Goal: Task Accomplishment & Management: Complete application form

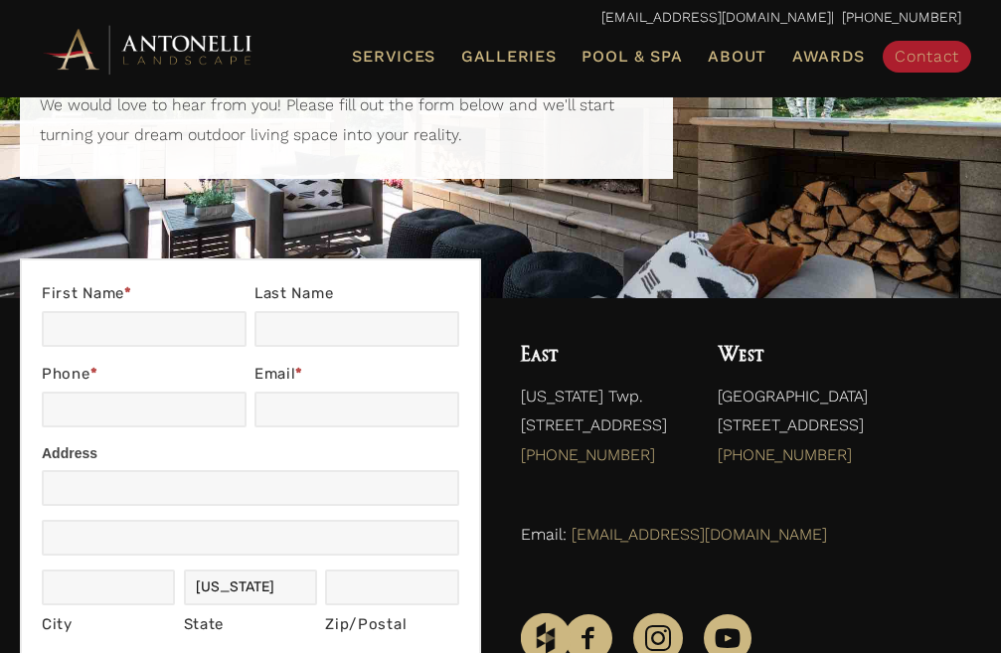
scroll to position [199, 0]
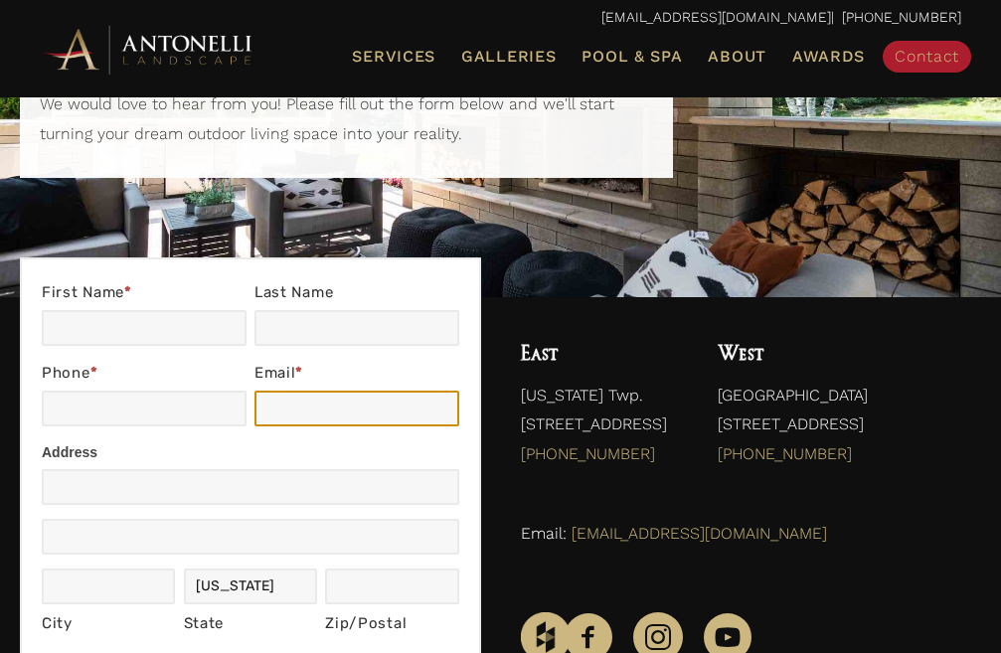
click at [312, 416] on input "Email *" at bounding box center [356, 408] width 205 height 36
type input "[EMAIL_ADDRESS][DOMAIN_NAME]"
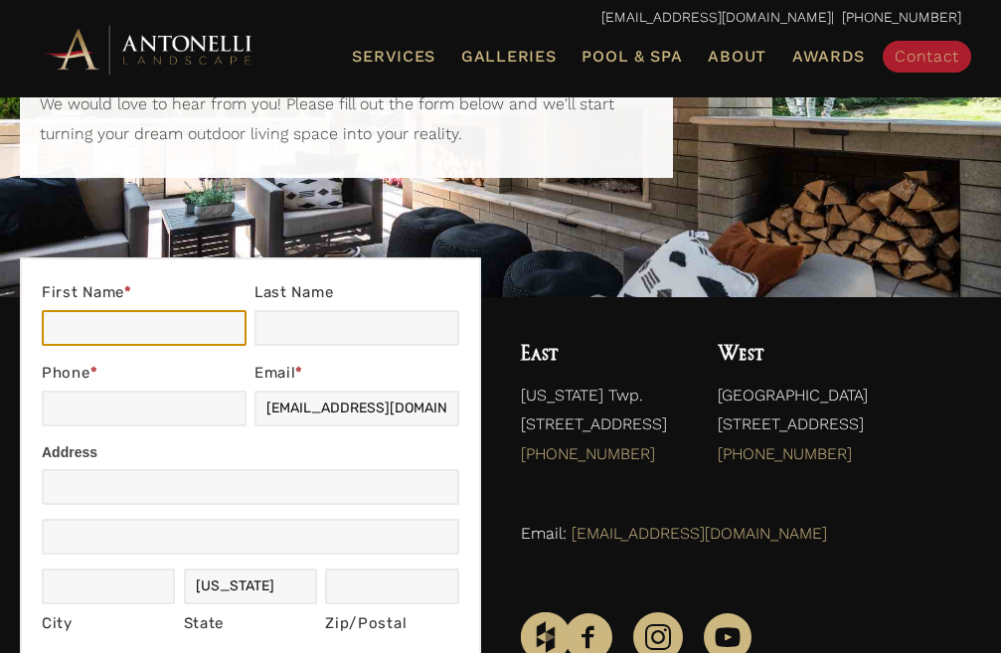
type input "[PERSON_NAME]"
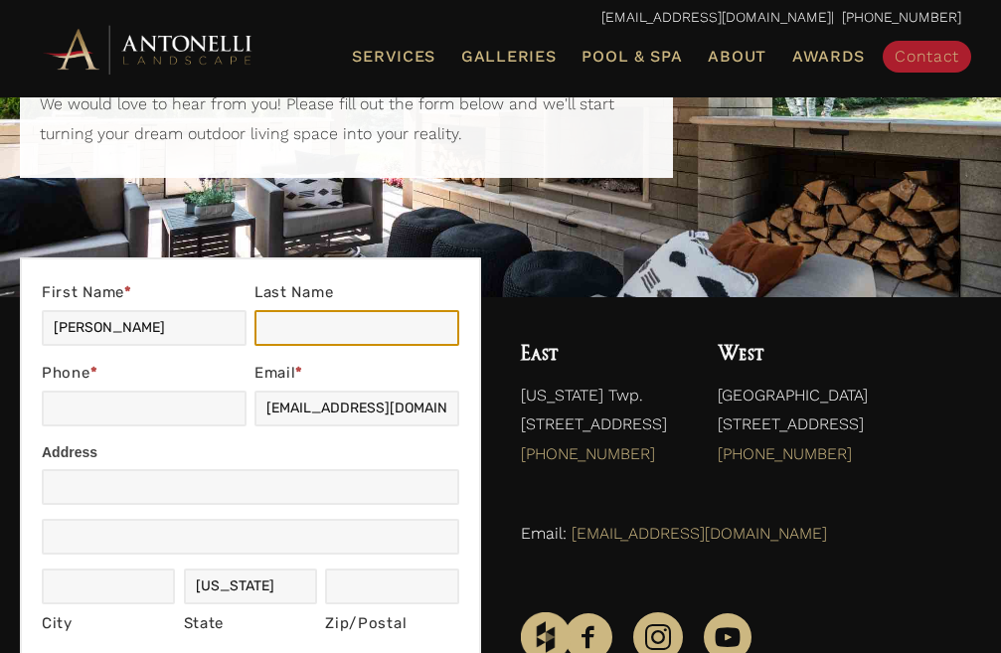
type input "[PERSON_NAME]"
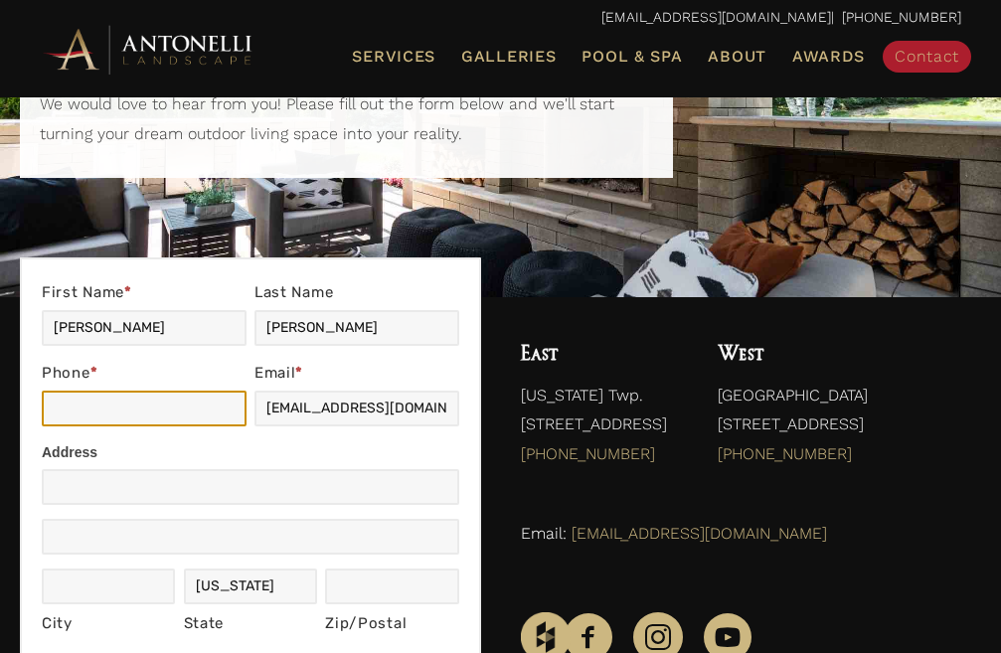
type input "2356895054"
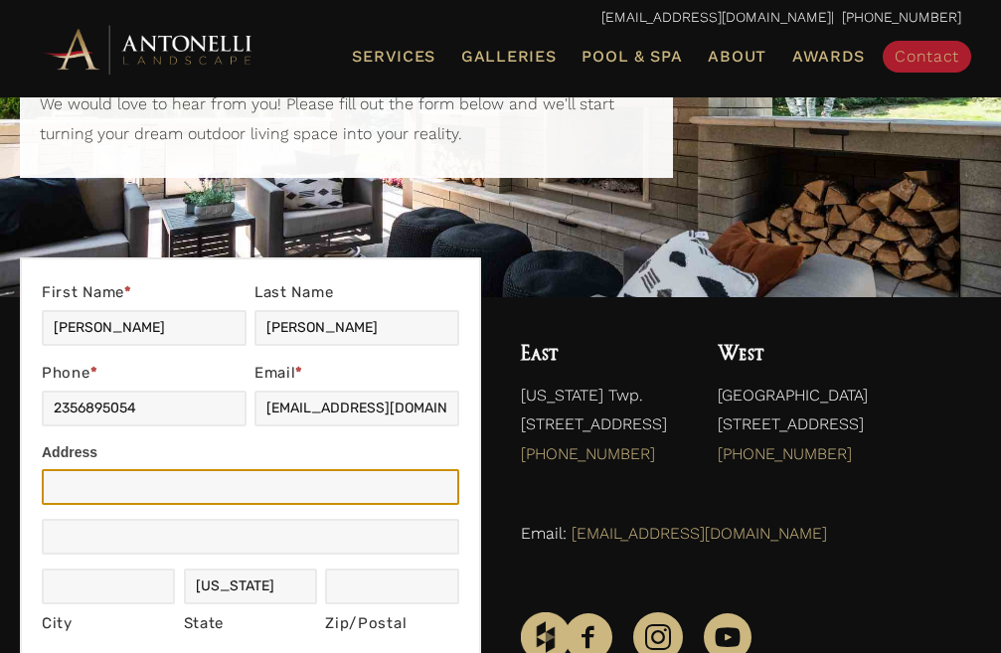
type input "[GEOGRAPHIC_DATA]"
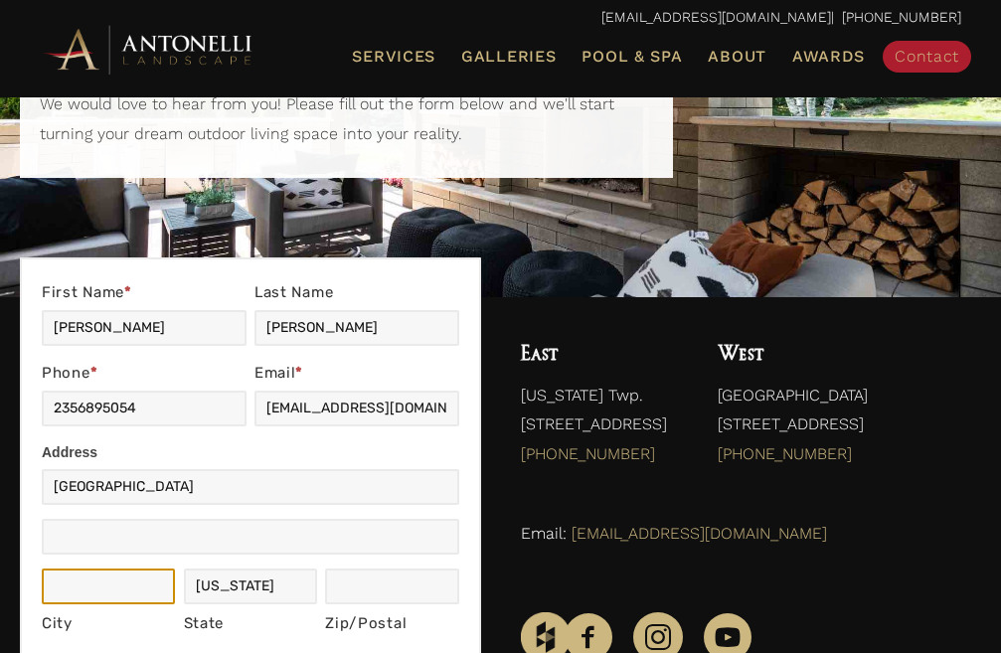
type input "[US_STATE]"
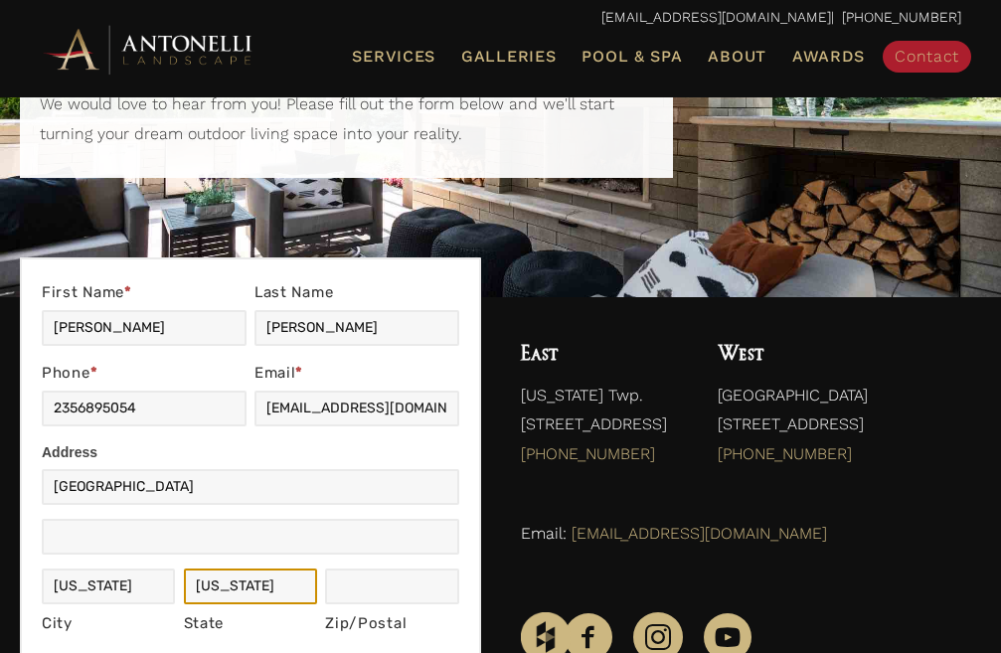
type input "[US_STATE]"
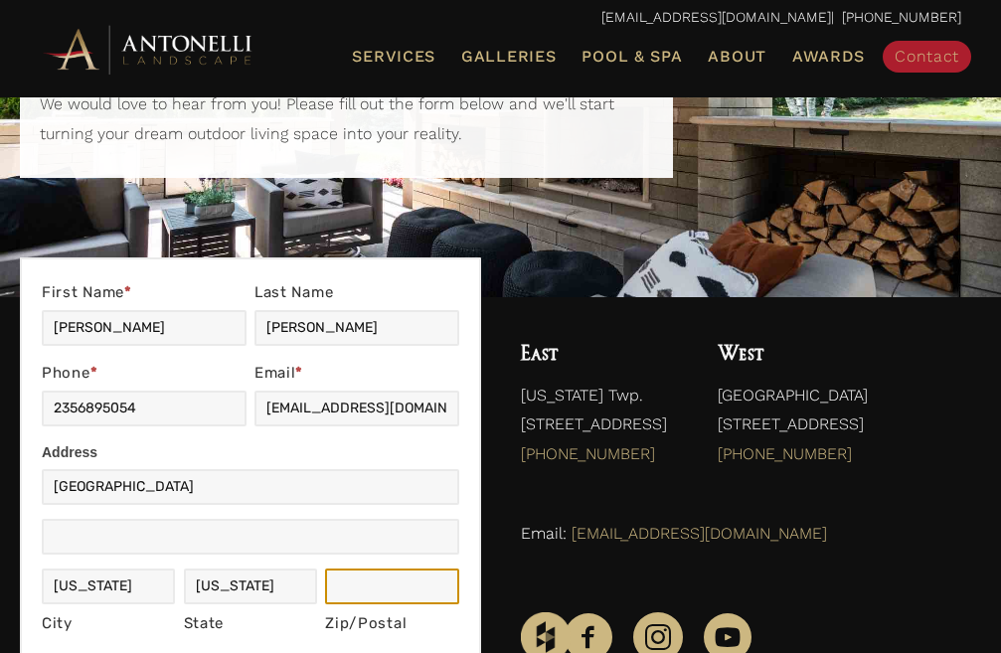
type input "11111"
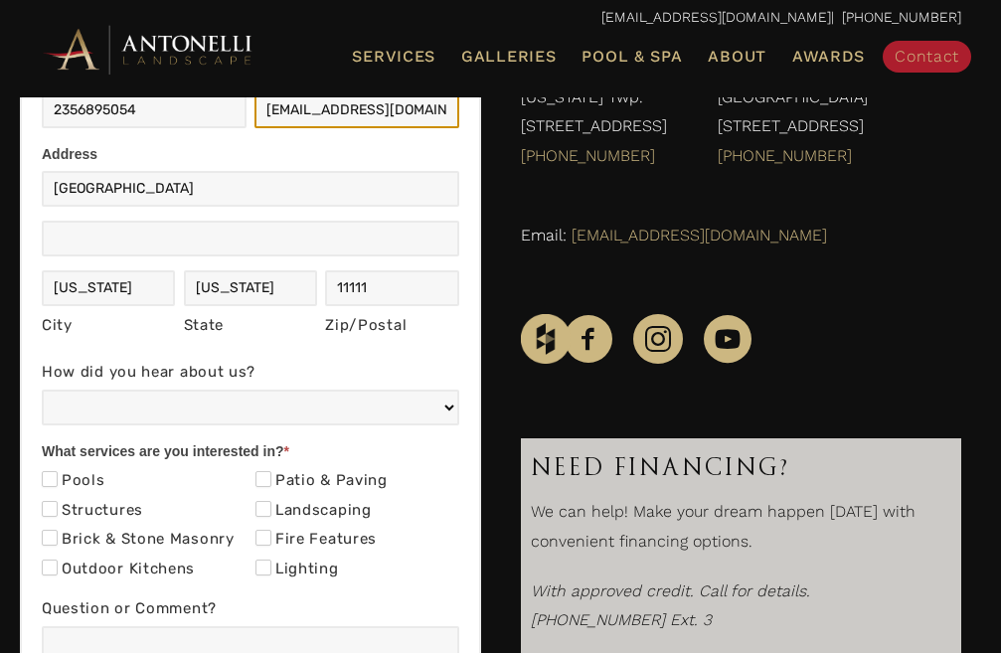
scroll to position [553, 0]
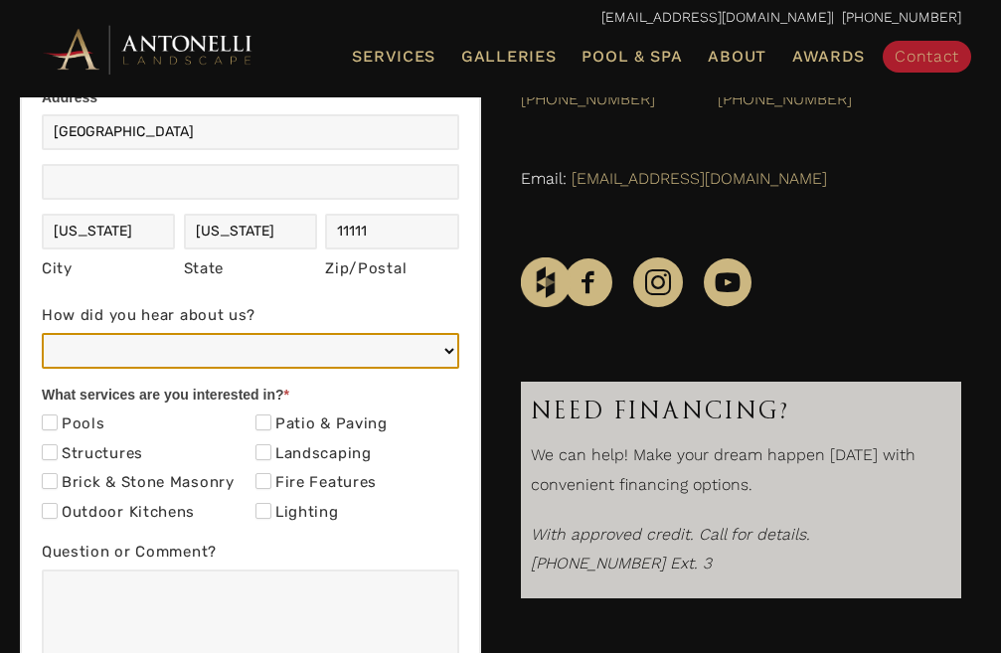
click at [306, 342] on select "Web/Google Search Social Media (e.g. Facebook, Instagram, LinkedIn) Referral (F…" at bounding box center [250, 351] width 417 height 36
select select "Other"
click at [42, 333] on select "Web/Google Search Social Media (e.g. Facebook, Instagram, LinkedIn) Referral (F…" at bounding box center [250, 351] width 417 height 36
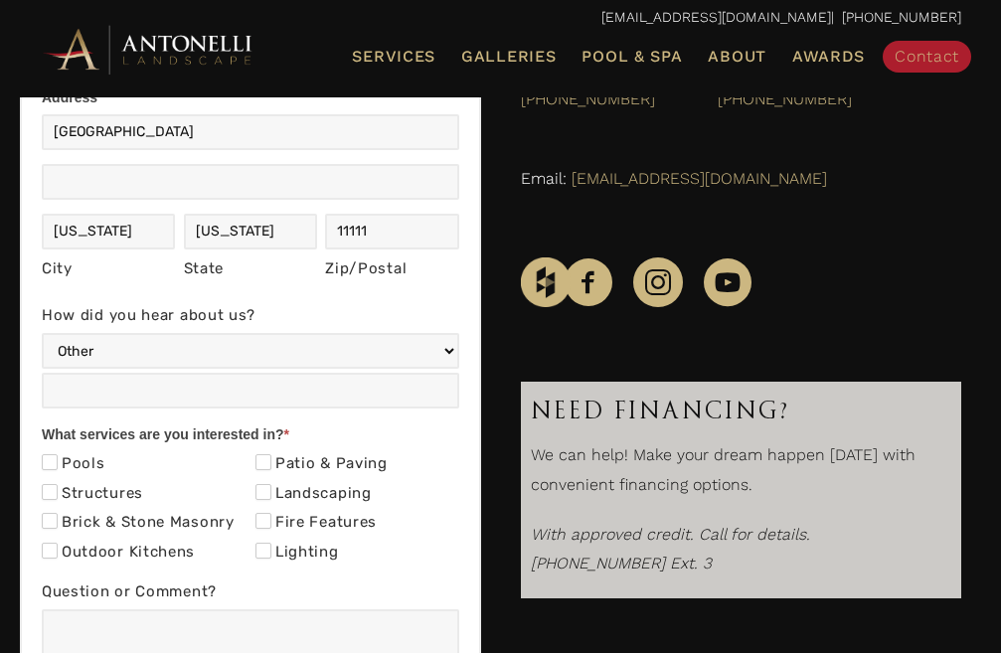
click at [86, 472] on label "Pools" at bounding box center [74, 464] width 64 height 20
click at [58, 470] on input "Pools" at bounding box center [50, 462] width 16 height 16
checkbox input "true"
click at [273, 535] on div "Fire Features" at bounding box center [357, 525] width 204 height 30
click at [262, 548] on input "Lighting" at bounding box center [263, 550] width 16 height 16
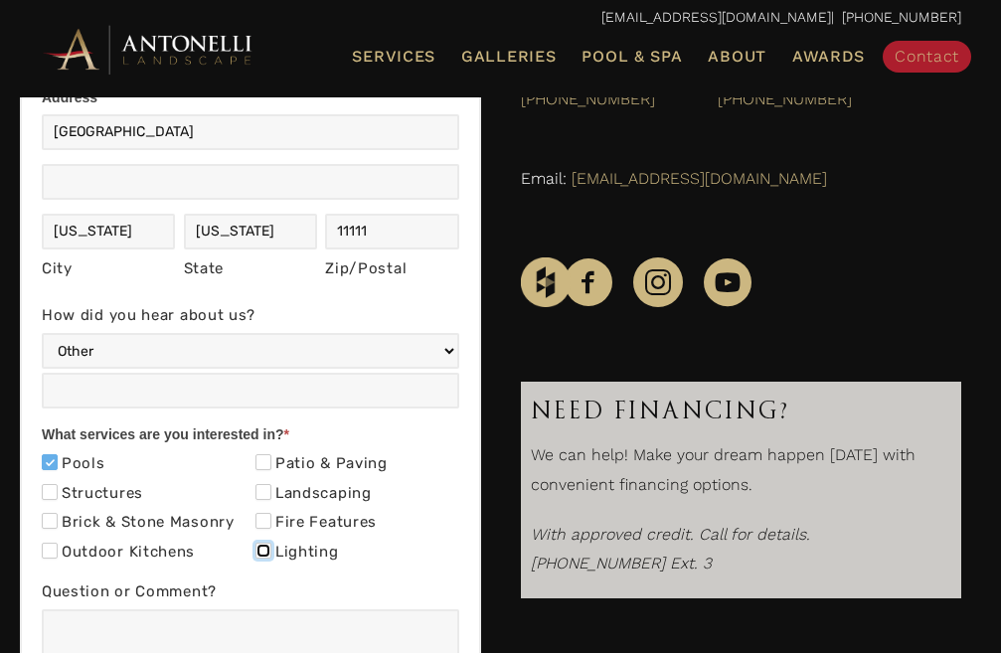
checkbox input "true"
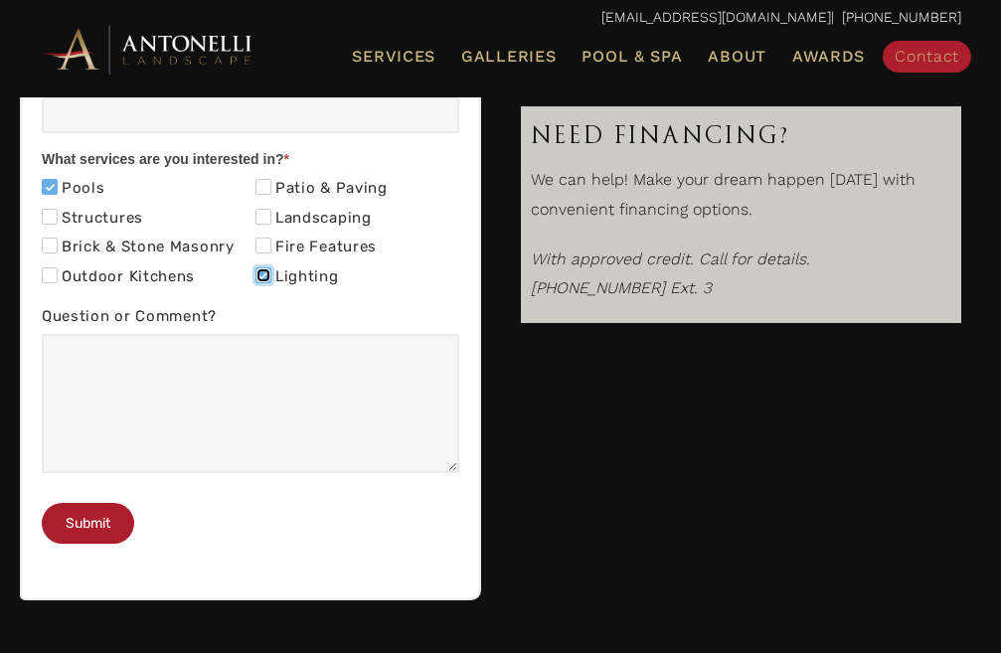
scroll to position [848, 0]
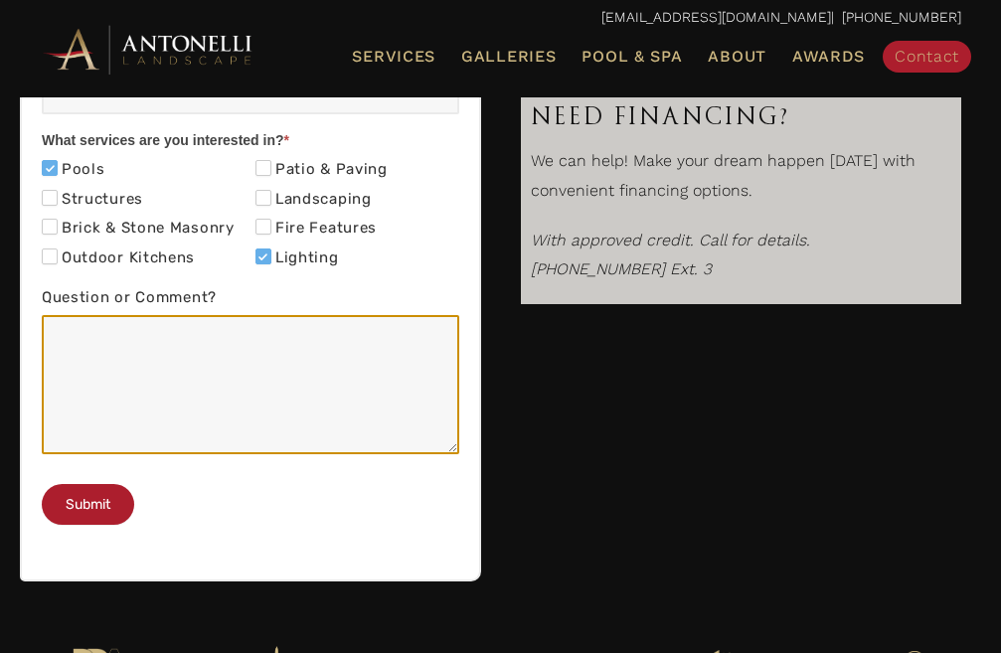
click at [269, 417] on textarea "Question or Comment?" at bounding box center [250, 384] width 417 height 139
paste textarea "Re: SEO Report Hello Good Morning, I was checking your website and see you have…"
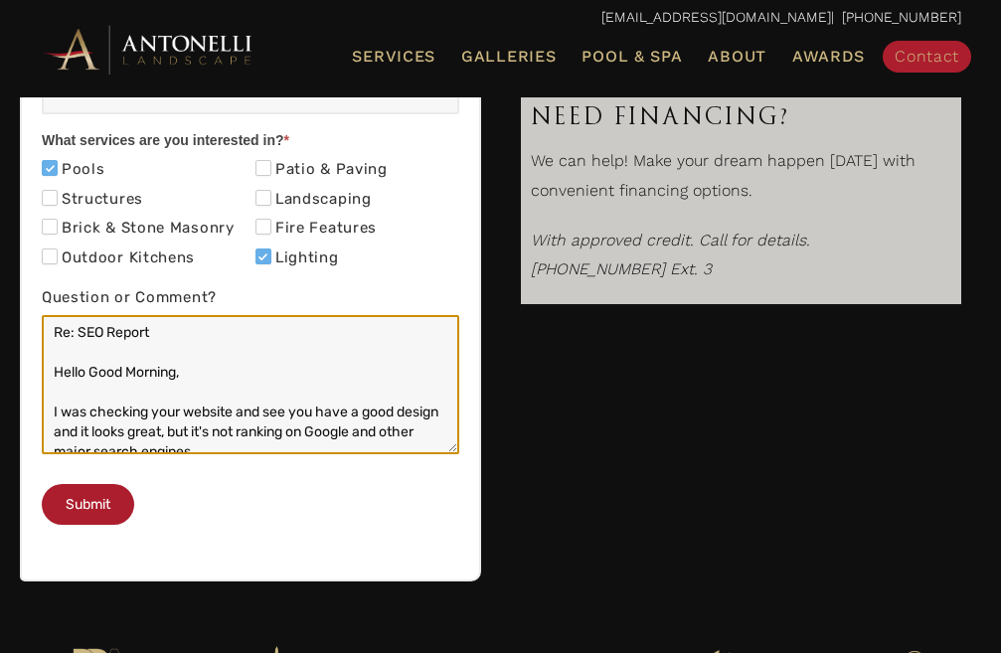
scroll to position [287, 0]
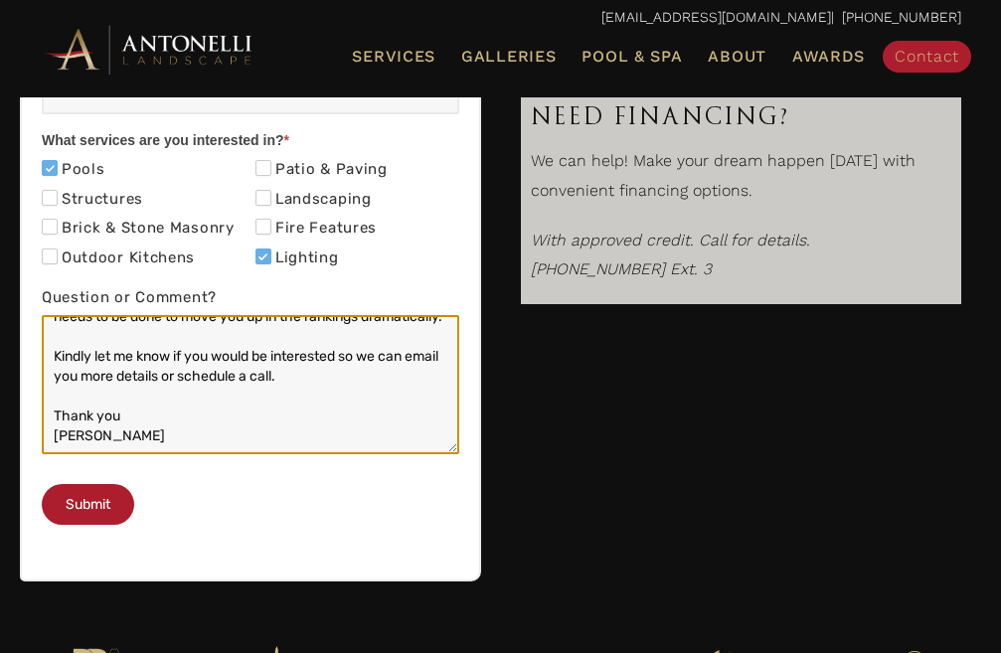
type textarea "Re: SEO Report Hello Good Morning, I was checking your website and see you have…"
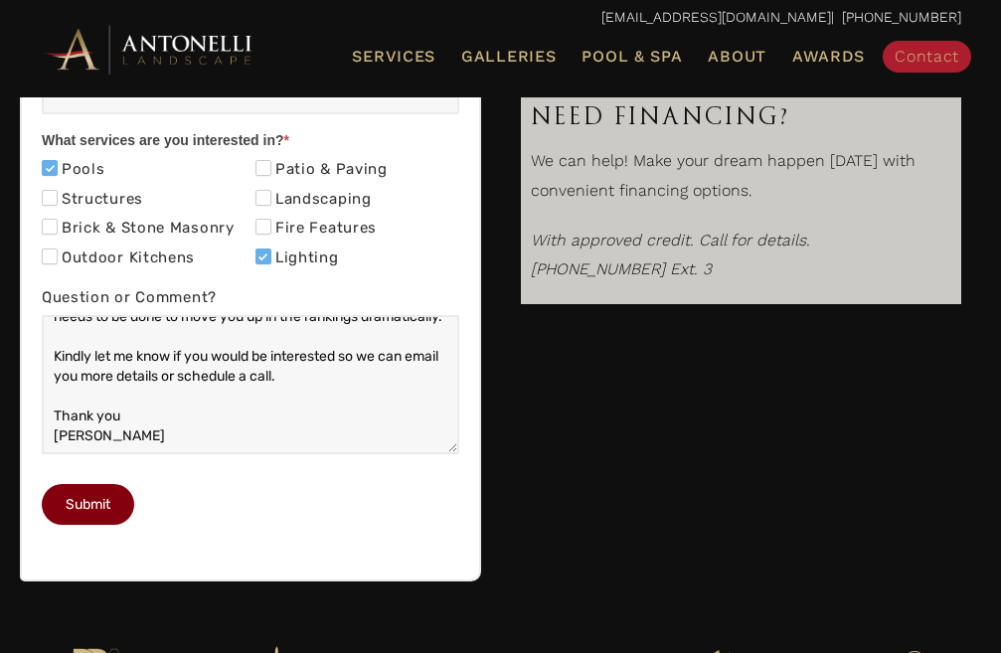
click at [87, 525] on button "Submit" at bounding box center [88, 504] width 92 height 41
